Goal: Information Seeking & Learning: Learn about a topic

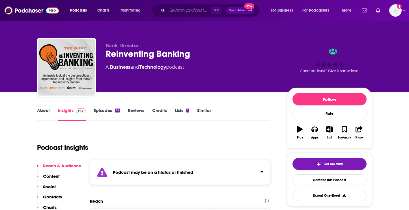
click at [174, 10] on input "Search podcasts, credits, & more..." at bounding box center [189, 10] width 44 height 9
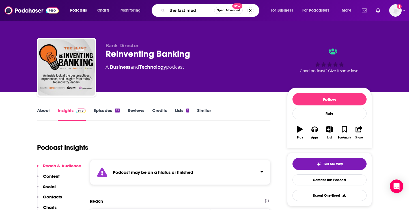
type input "the fast mode"
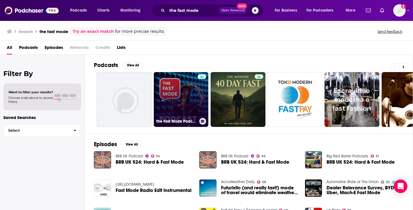
click at [185, 98] on link "The Fast Mode Podcasts: Breaking News, Analysis and Updates From Telecoms Indus…" at bounding box center [181, 99] width 55 height 55
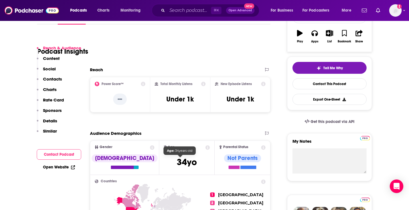
scroll to position [115, 0]
